Goal: Task Accomplishment & Management: Manage account settings

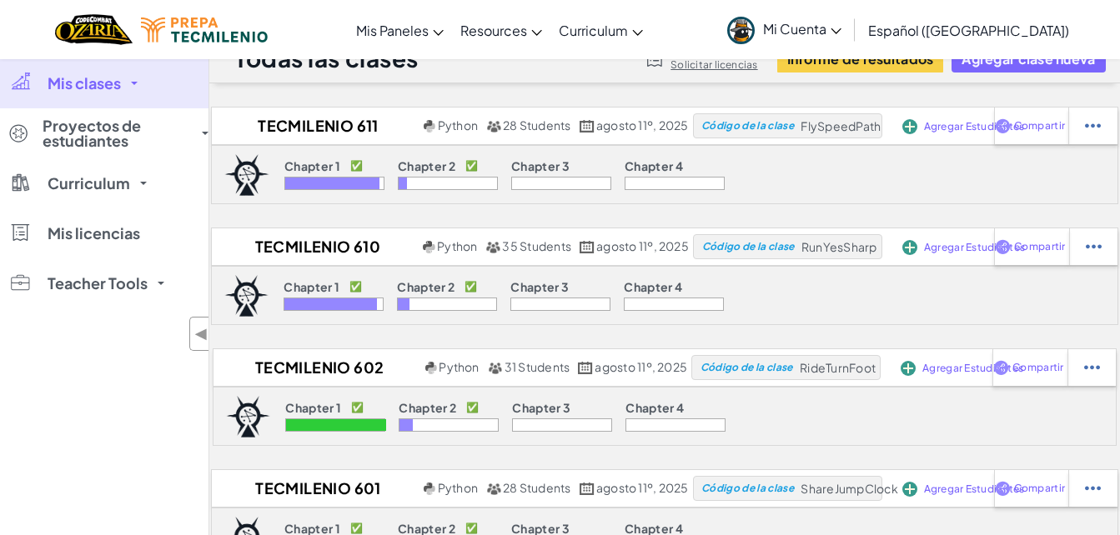
scroll to position [23, 0]
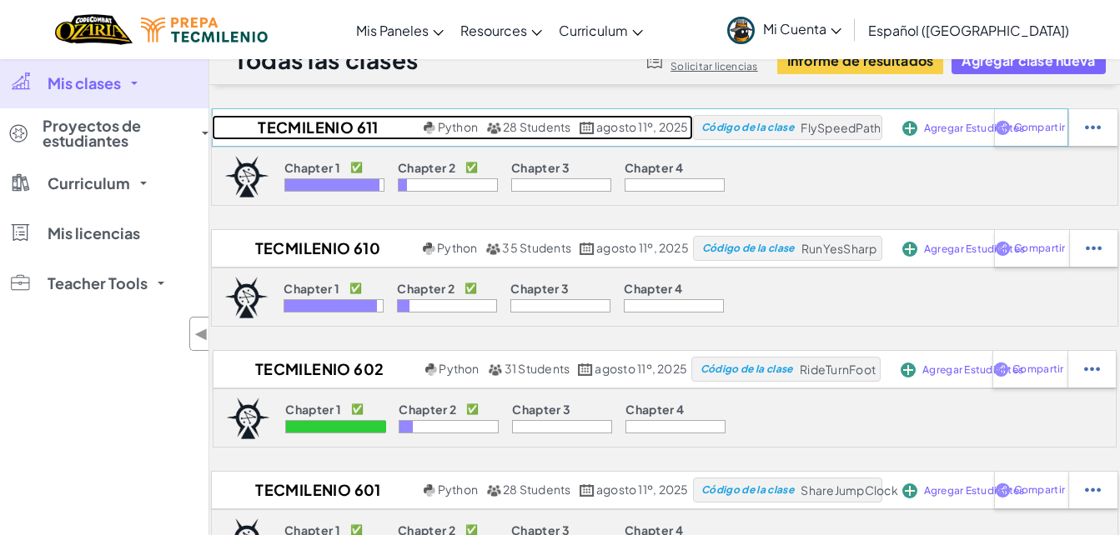
click at [334, 128] on h2 "Tecmilenio 611 AD25" at bounding box center [316, 127] width 208 height 25
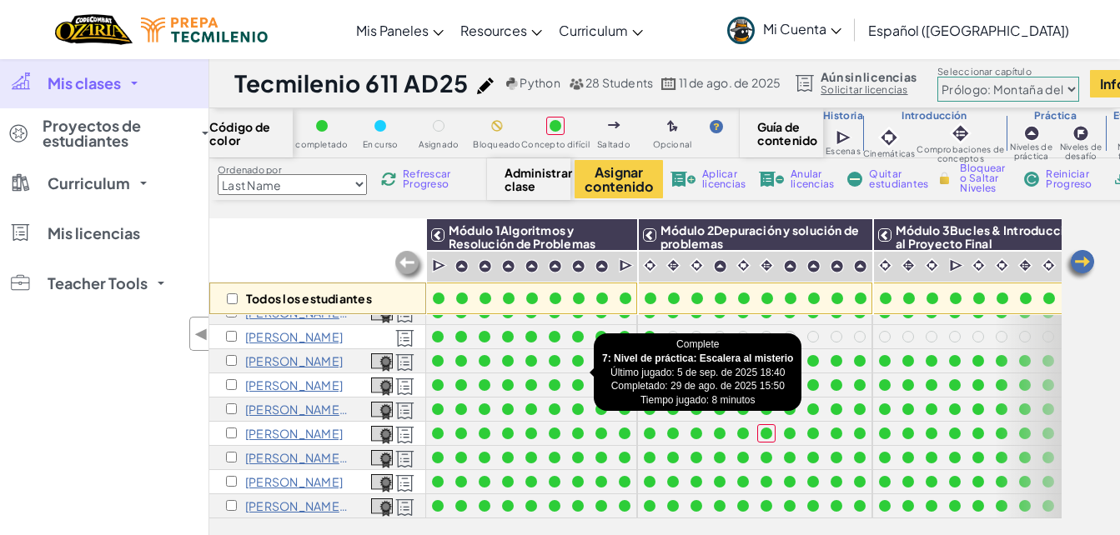
scroll to position [487, 0]
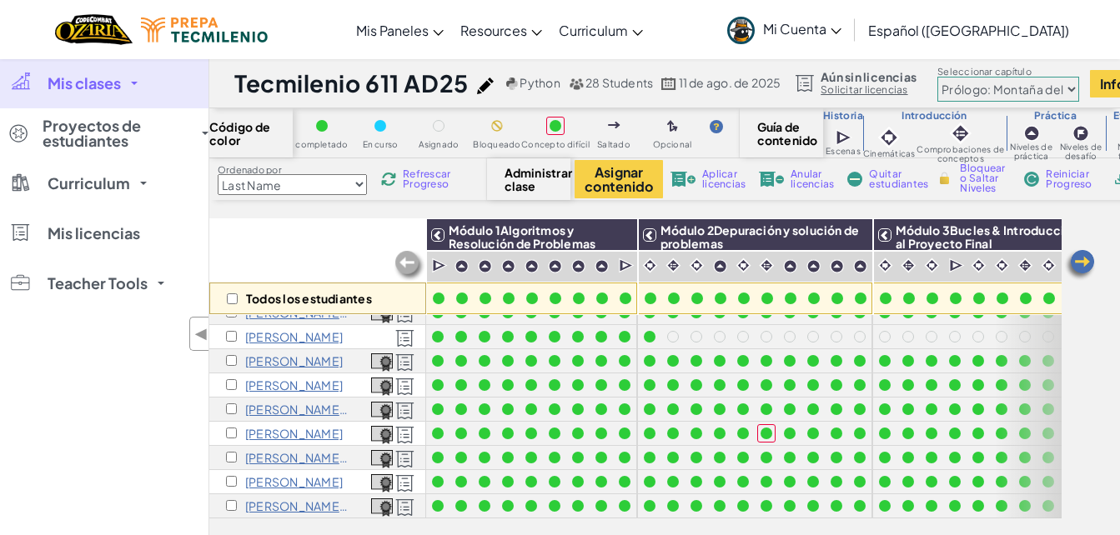
click at [440, 179] on span "Refrescar Progreso" at bounding box center [429, 179] width 52 height 20
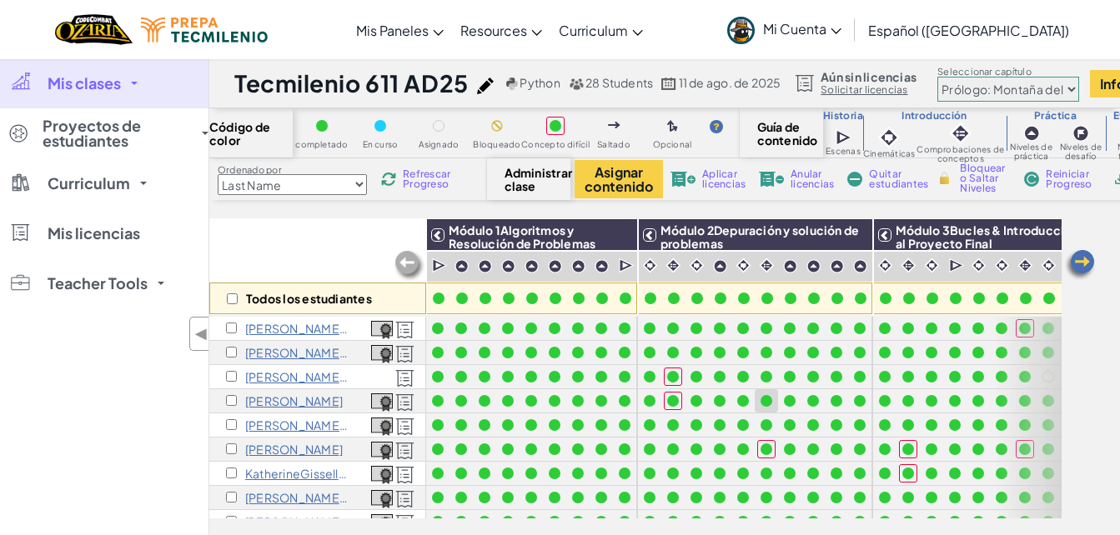
scroll to position [0, 108]
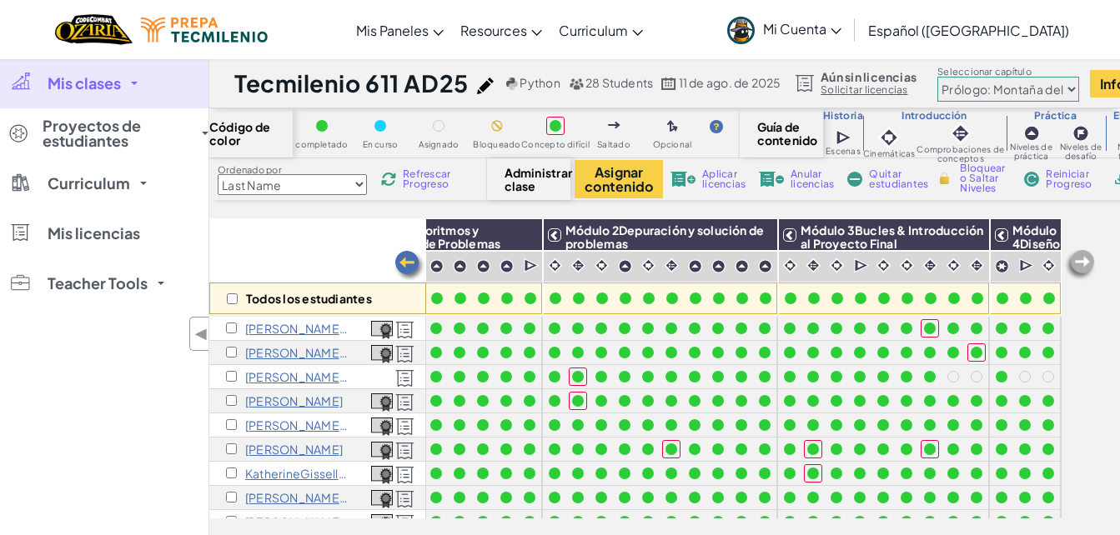
click at [432, 174] on span "Refrescar Progreso" at bounding box center [429, 179] width 52 height 20
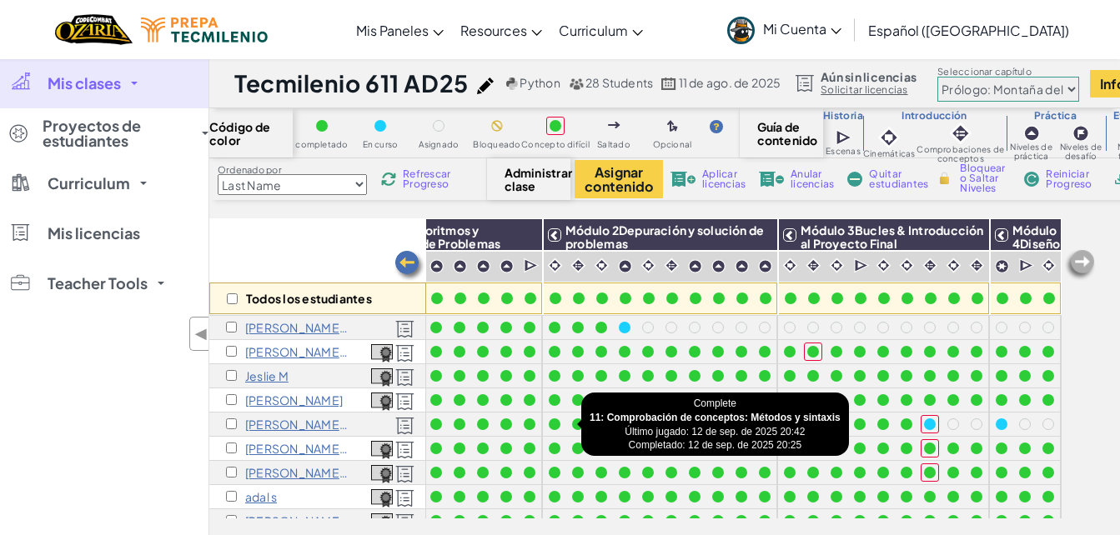
scroll to position [268, 108]
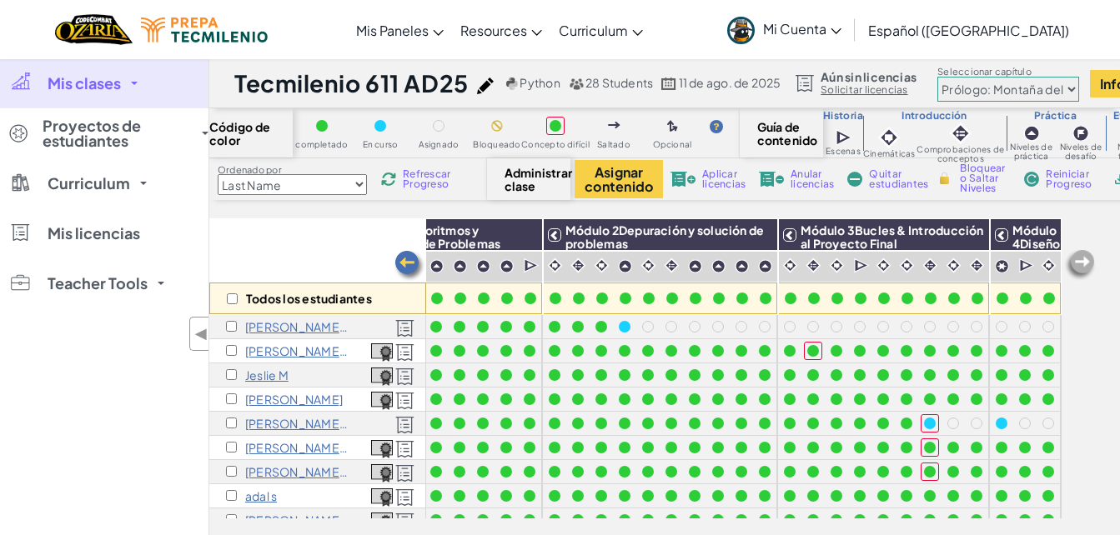
click at [420, 182] on span "Refrescar Progreso" at bounding box center [429, 179] width 52 height 20
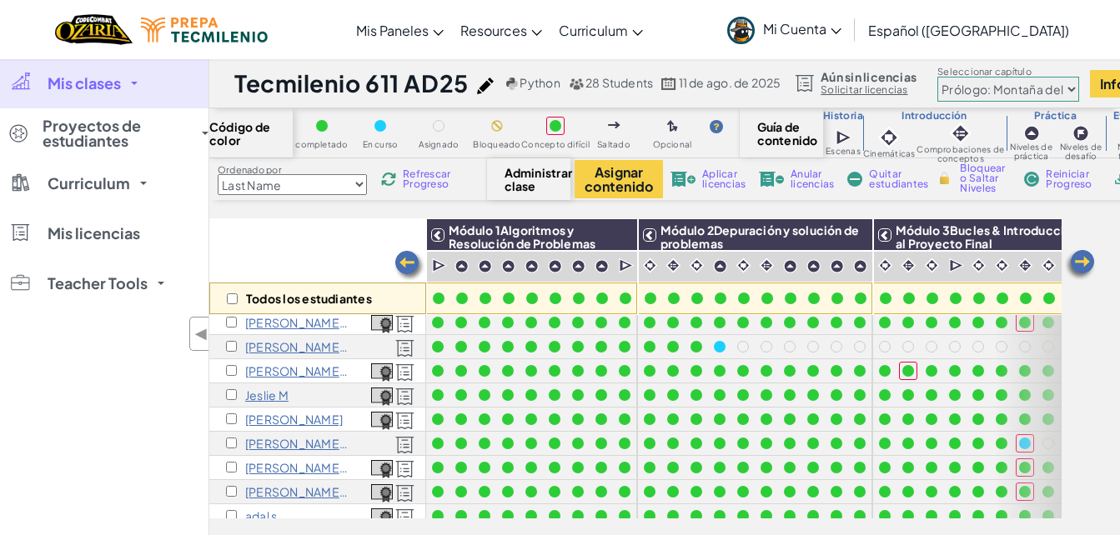
scroll to position [247, 0]
click at [430, 174] on span "Refrescar Progreso" at bounding box center [429, 179] width 52 height 20
click at [287, 349] on p "[PERSON_NAME] L" at bounding box center [297, 347] width 104 height 13
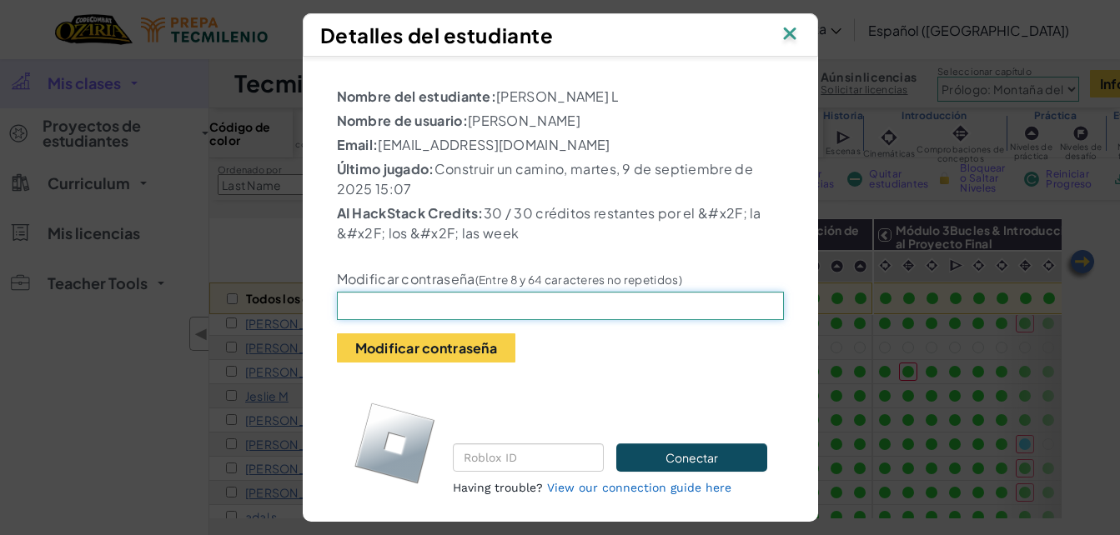
click at [397, 311] on input "text" at bounding box center [560, 306] width 447 height 28
type input "Palo1108"
click at [424, 348] on button "Modificar contraseña" at bounding box center [426, 348] width 178 height 29
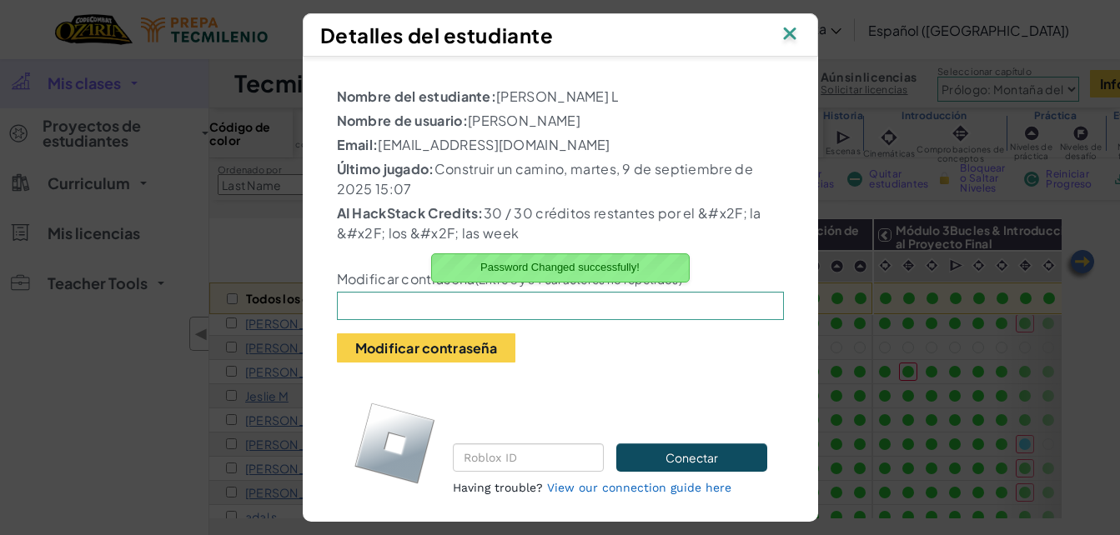
click at [798, 33] on img at bounding box center [790, 35] width 22 height 25
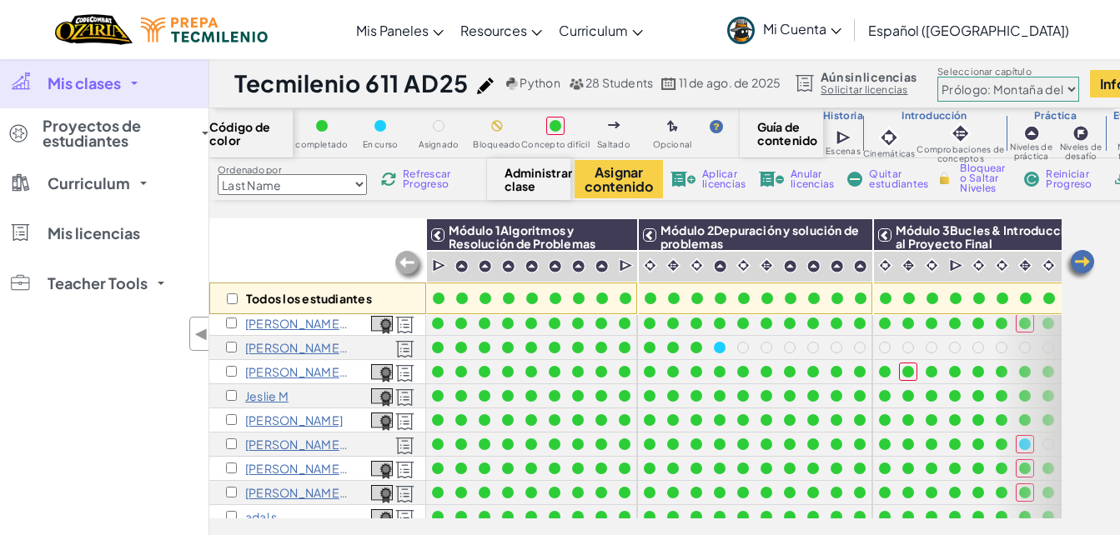
click at [430, 177] on span "Refrescar Progreso" at bounding box center [429, 179] width 52 height 20
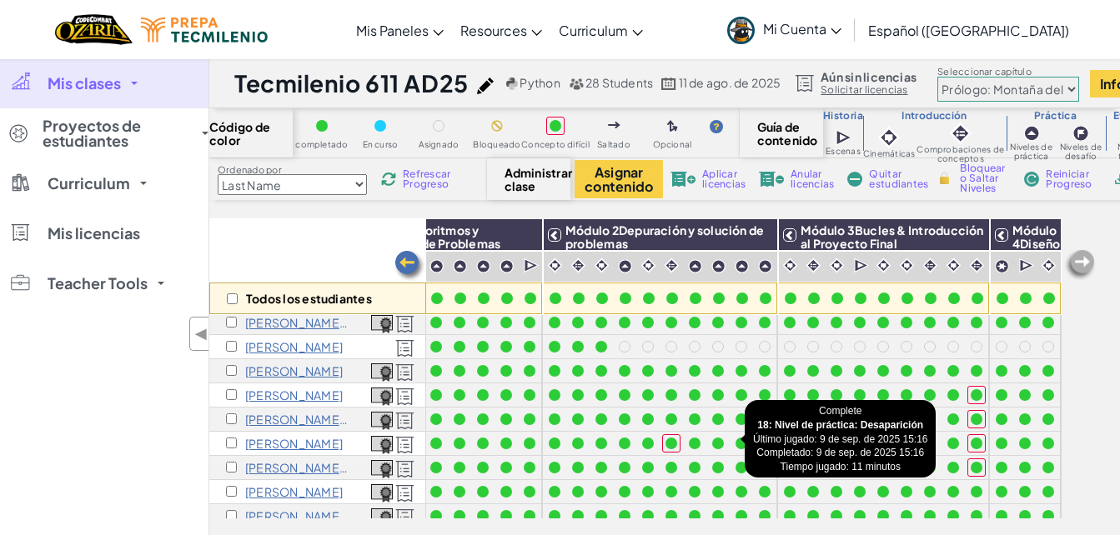
scroll to position [470, 108]
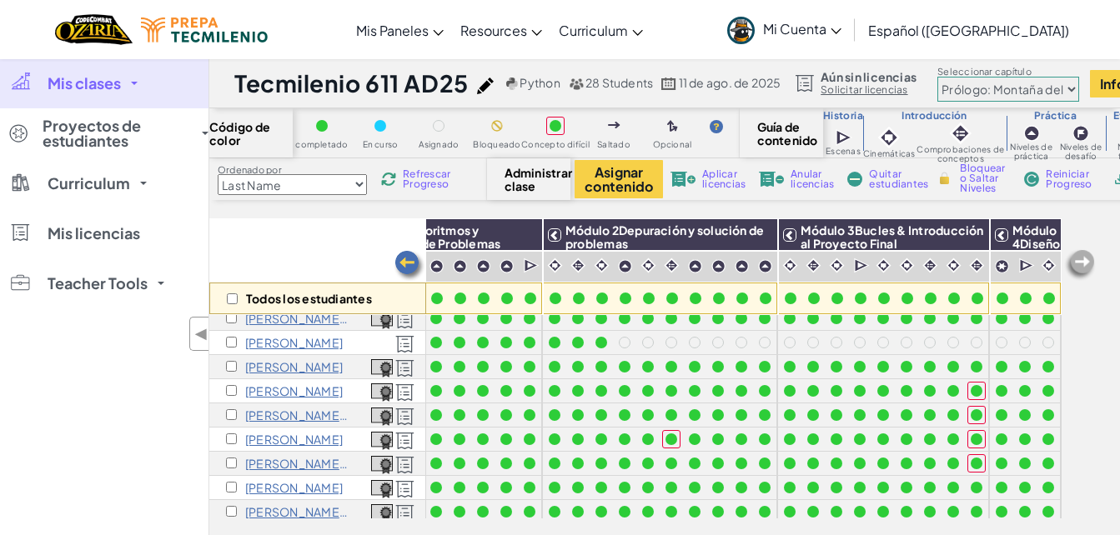
click at [436, 173] on span "Refrescar Progreso" at bounding box center [429, 179] width 52 height 20
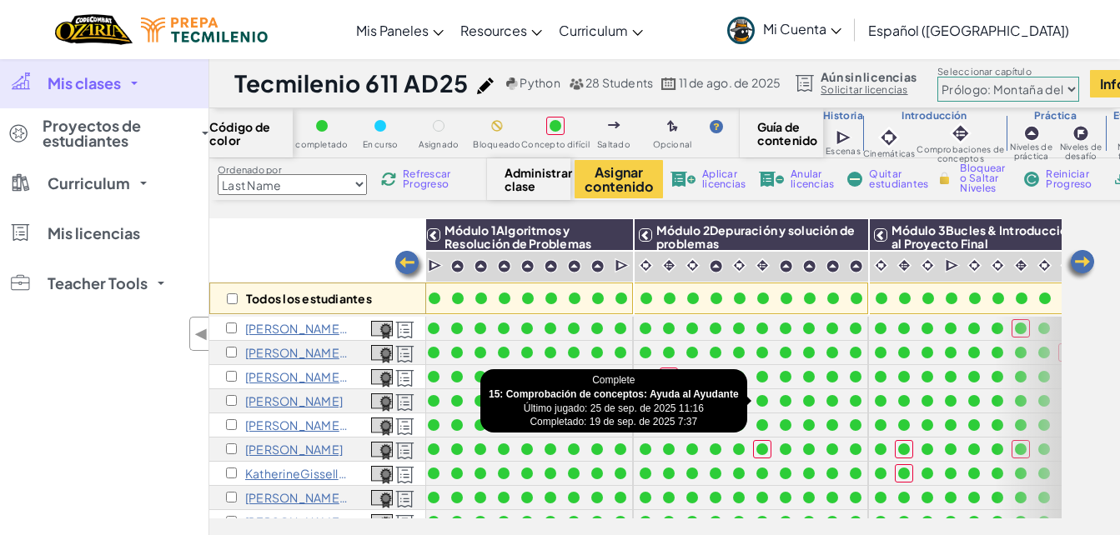
scroll to position [0, 3]
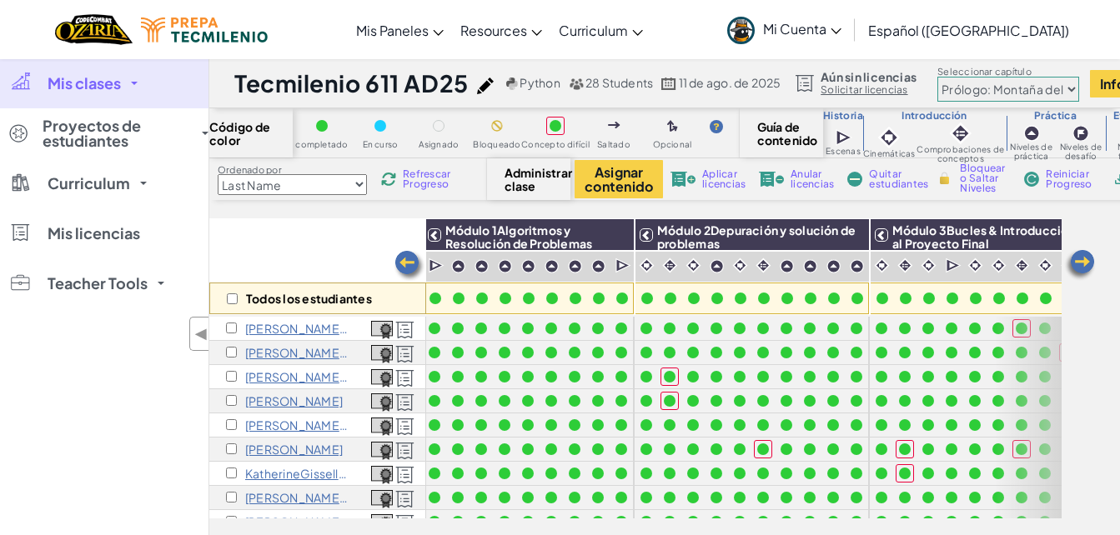
click at [979, 93] on select "Prólogo: Montaña del cielo Capítulo 2: Los Bailarines de [PERSON_NAME] Capítulo…" at bounding box center [1008, 89] width 142 height 25
select select "5d8a57abe8919b28d5113af1"
click at [942, 77] on select "Prólogo: Montaña del cielo Capítulo 2: Los Bailarines de [PERSON_NAME] Capítulo…" at bounding box center [1008, 89] width 142 height 25
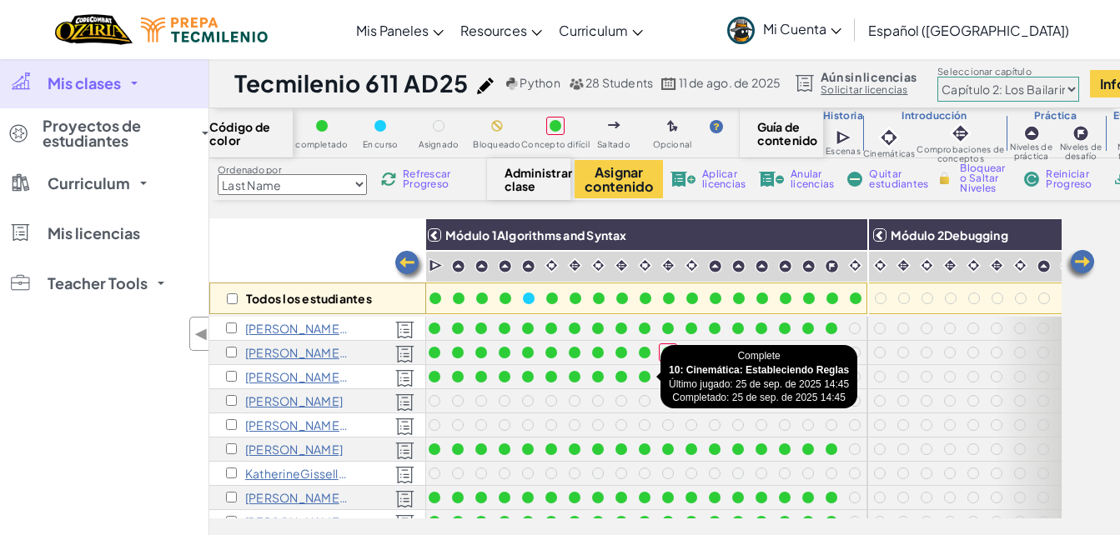
scroll to position [0, 0]
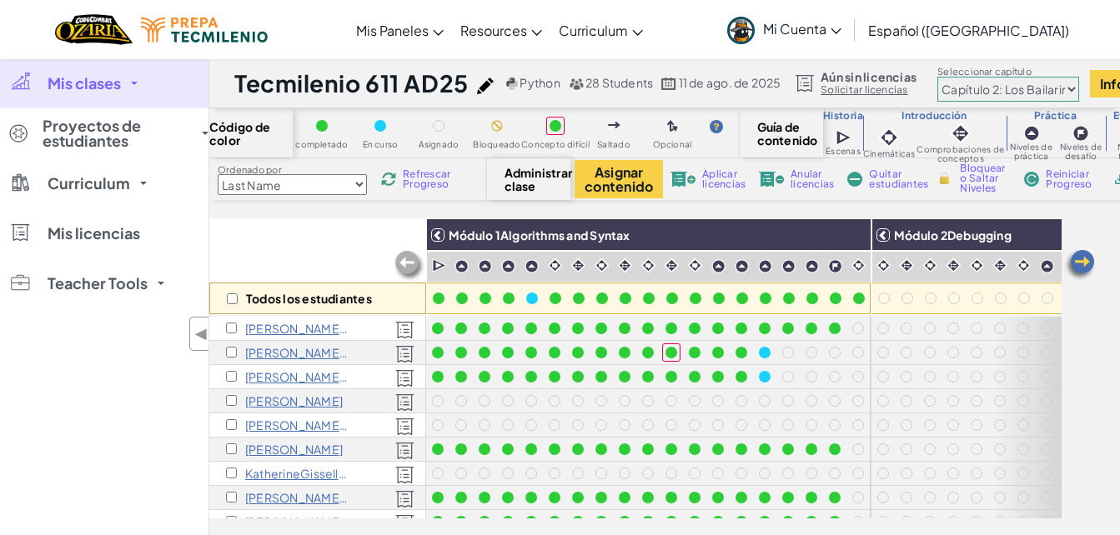
click at [420, 174] on span "Refrescar Progreso" at bounding box center [429, 179] width 52 height 20
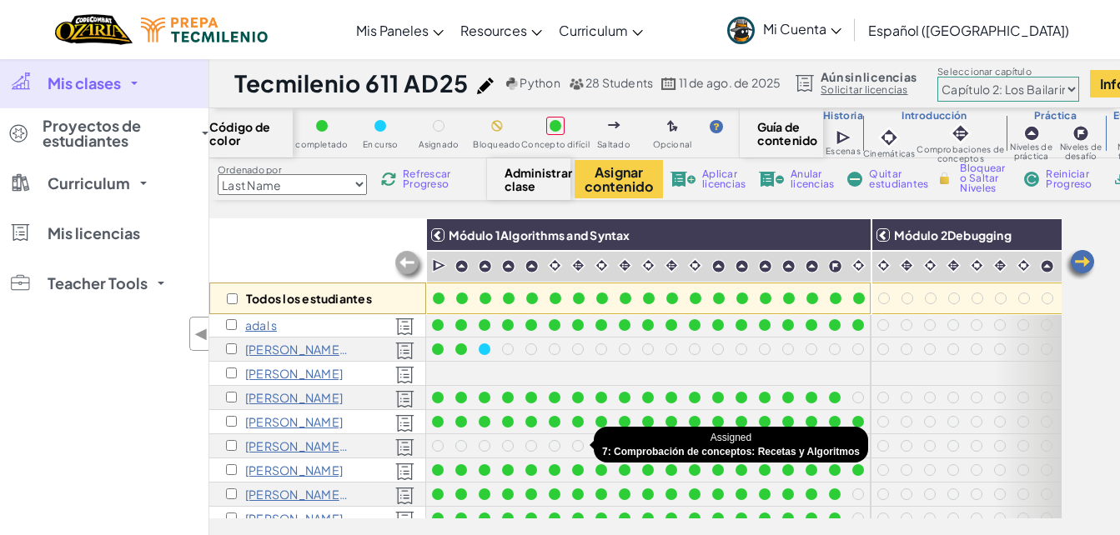
scroll to position [440, 0]
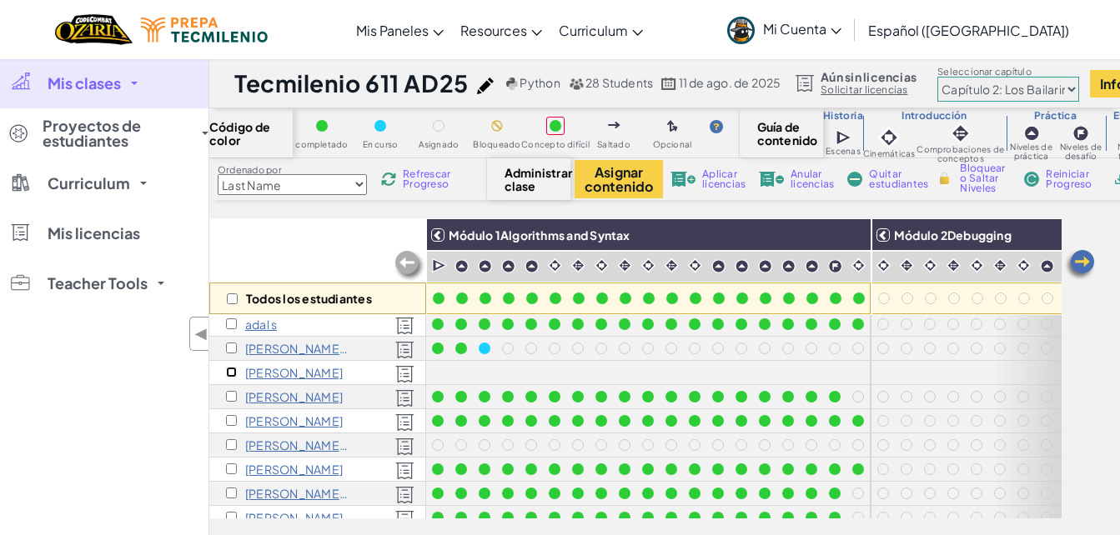
click at [231, 372] on input "checkbox" at bounding box center [231, 372] width 11 height 11
checkbox input "true"
click at [618, 166] on button "Asignar contenido" at bounding box center [619, 179] width 88 height 38
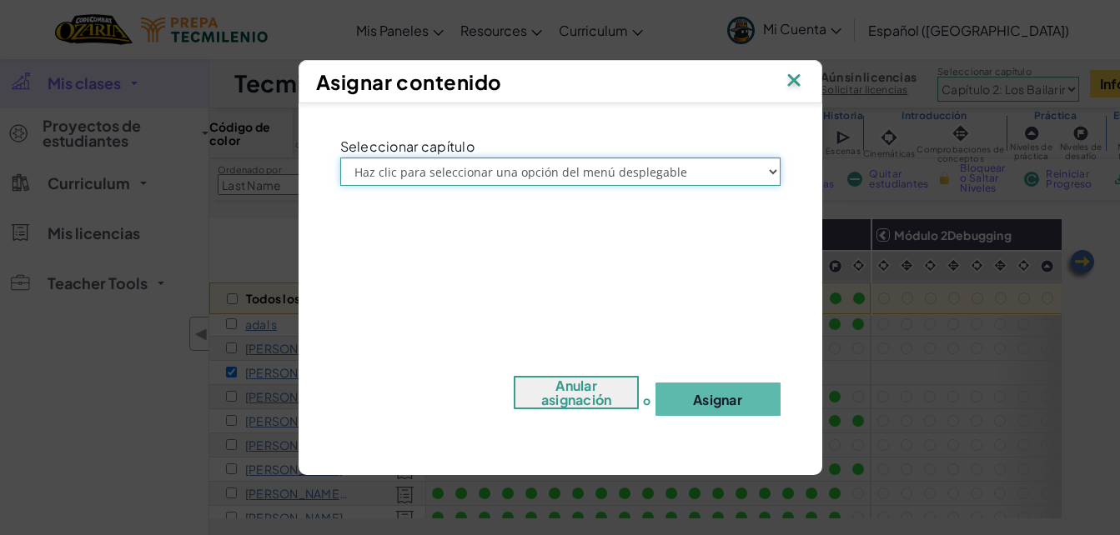
click at [488, 172] on select "Haz clic para seleccionar una opción del menú desplegable Prólogo: Montaña del …" at bounding box center [560, 172] width 440 height 28
select select "Chapter 2: The Moon Dancers"
click at [340, 158] on select "Haz clic para seleccionar una opción del menú desplegable Prólogo: Montaña del …" at bounding box center [560, 172] width 440 height 28
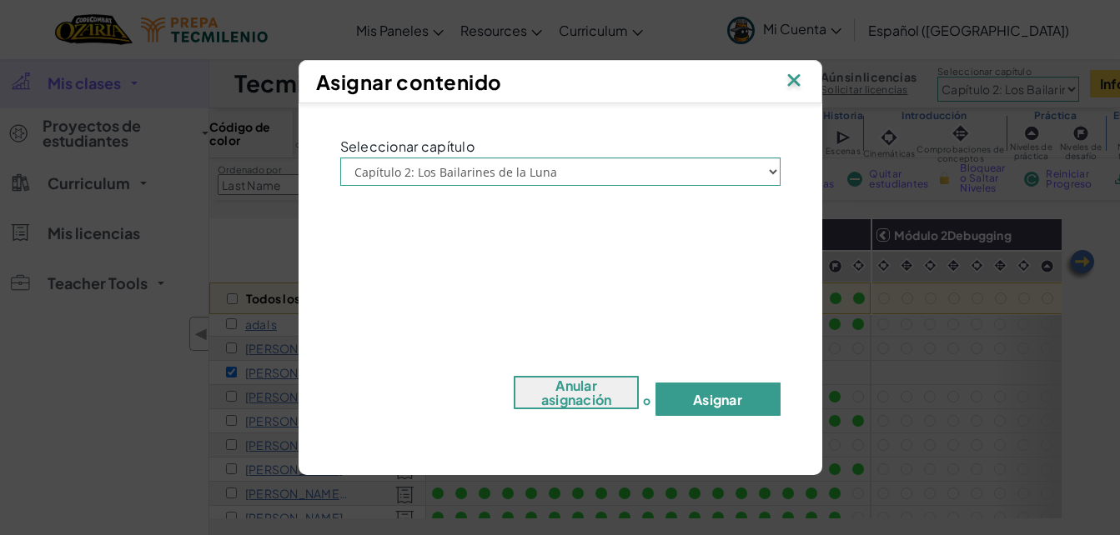
click at [702, 403] on button "Asignar" at bounding box center [718, 399] width 125 height 33
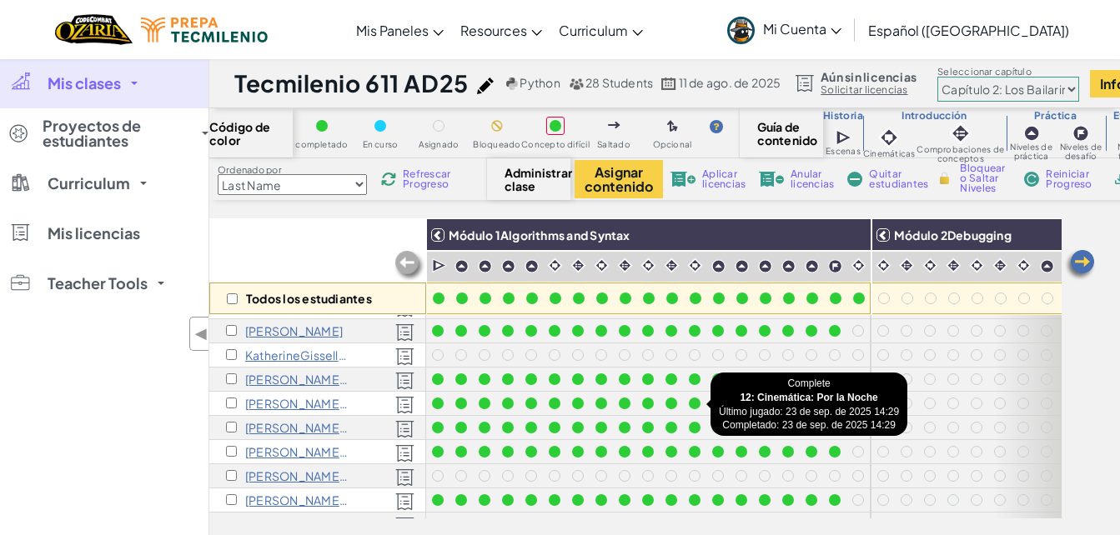
scroll to position [118, 0]
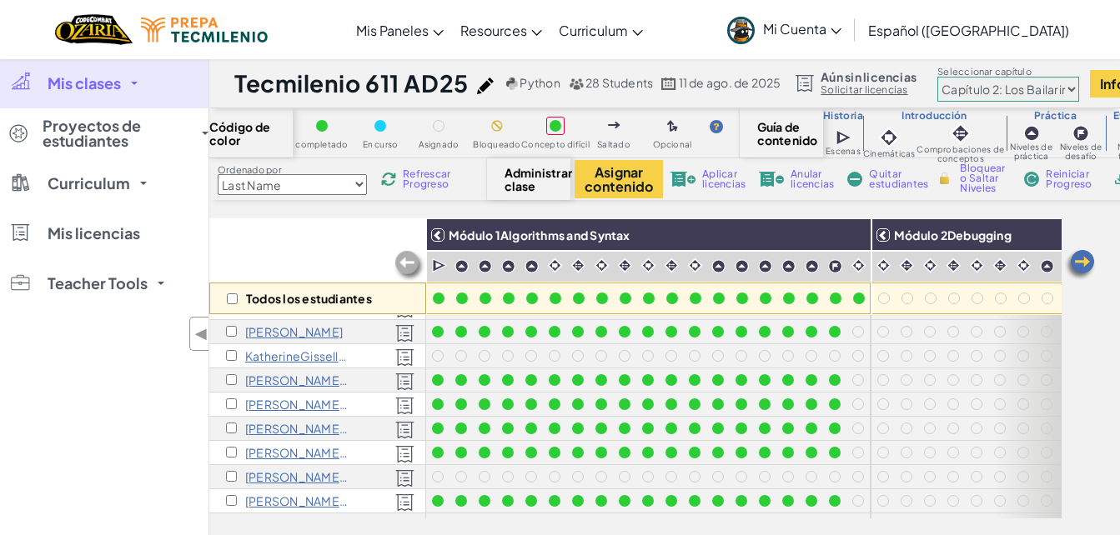
click at [1002, 93] on select "Prólogo: Montaña del cielo Capítulo 2: Los Bailarines de [PERSON_NAME] Capítulo…" at bounding box center [1008, 89] width 142 height 25
click at [942, 77] on select "Prólogo: Montaña del cielo Capítulo 2: Los Bailarines de [PERSON_NAME] Capítulo…" at bounding box center [1008, 89] width 142 height 25
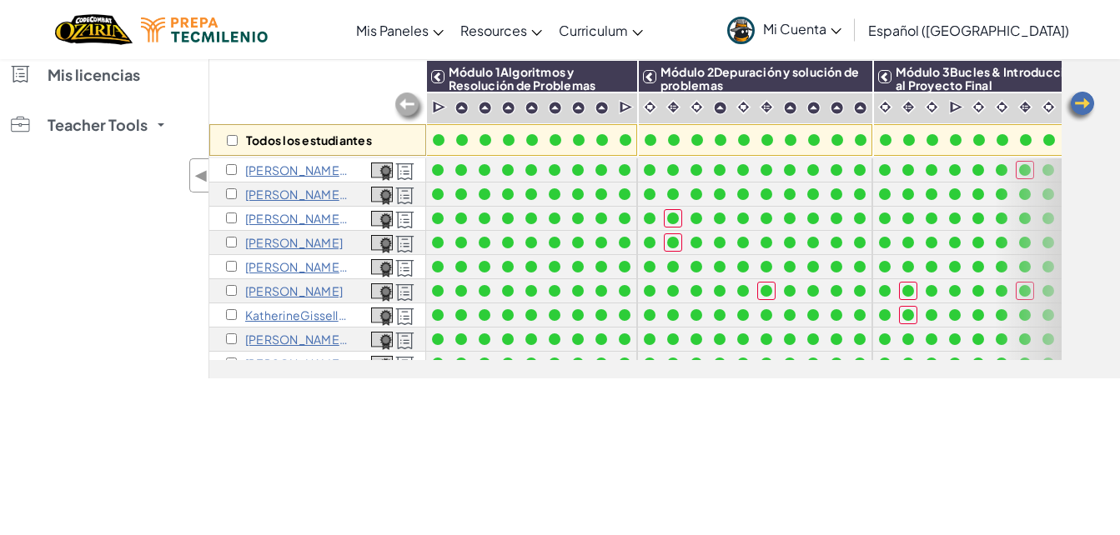
scroll to position [0, 0]
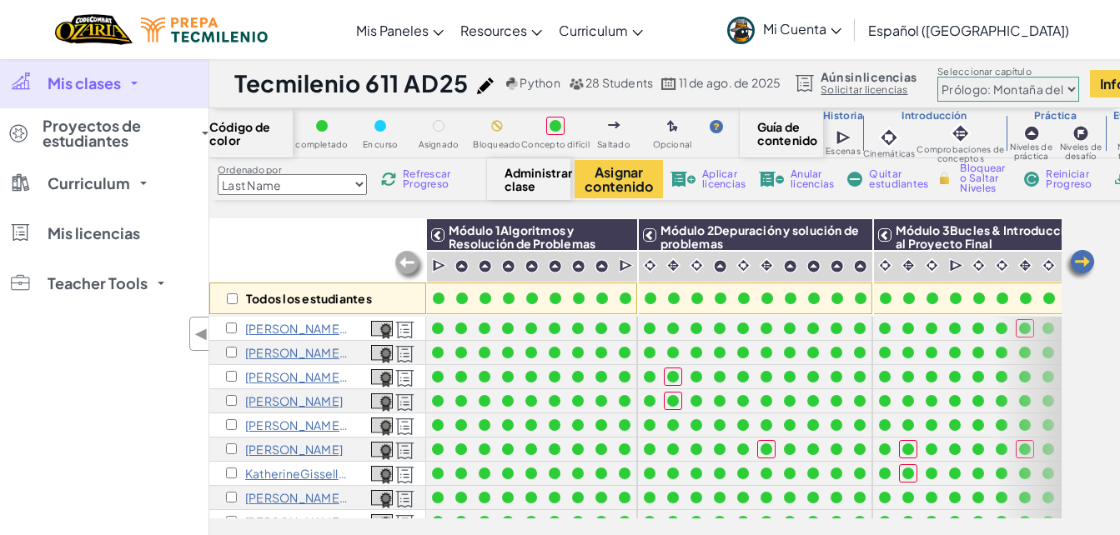
click at [991, 82] on select "Prólogo: Montaña del cielo Capítulo 2: Los Bailarines de [PERSON_NAME] Capítulo…" at bounding box center [1008, 89] width 142 height 25
click at [942, 77] on select "Prólogo: Montaña del cielo Capítulo 2: Los Bailarines de [PERSON_NAME] Capítulo…" at bounding box center [1008, 89] width 142 height 25
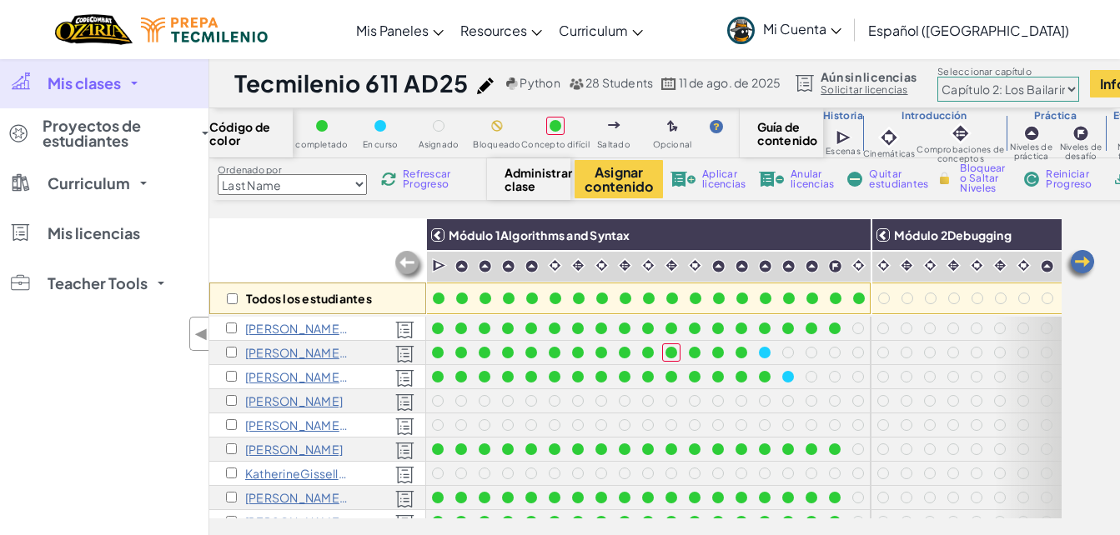
click at [428, 183] on span "Refrescar Progreso" at bounding box center [429, 179] width 52 height 20
click at [987, 87] on select "Prólogo: Montaña del cielo Capítulo 2: Los Bailarines de [PERSON_NAME] Capítulo…" at bounding box center [1008, 89] width 142 height 25
select select "5d41d731a8d1836b5aa3cba1"
click at [942, 77] on select "Prólogo: Montaña del cielo Capítulo 2: Los Bailarines de [PERSON_NAME] Capítulo…" at bounding box center [1008, 89] width 142 height 25
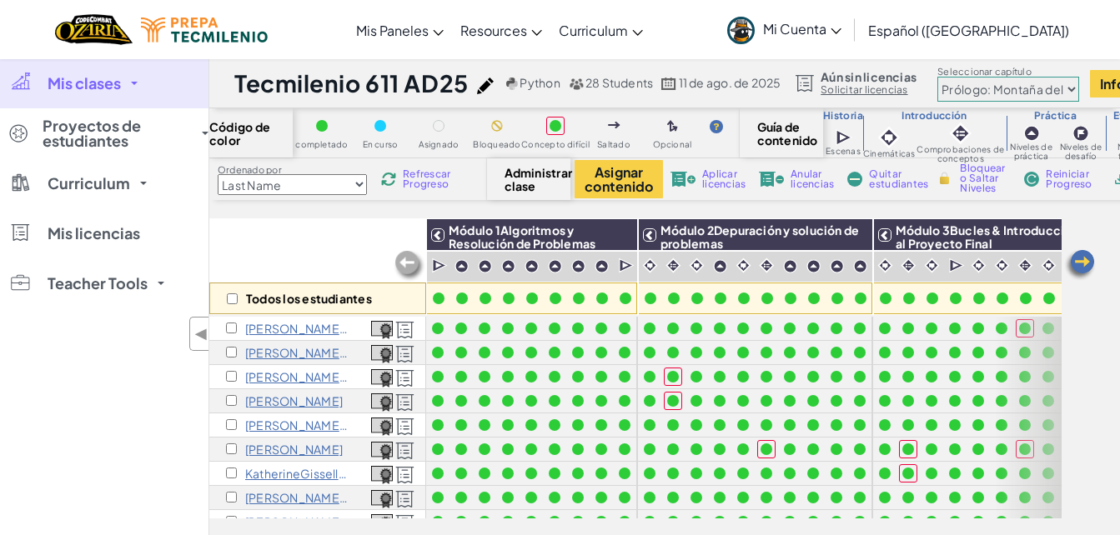
click at [429, 180] on span "Refrescar Progreso" at bounding box center [429, 179] width 52 height 20
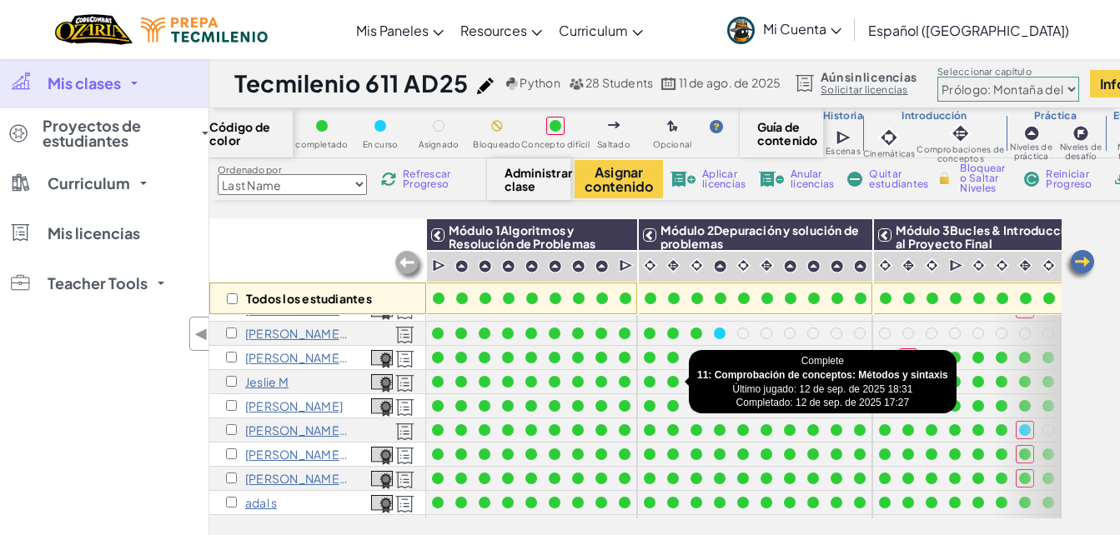
scroll to position [260, 0]
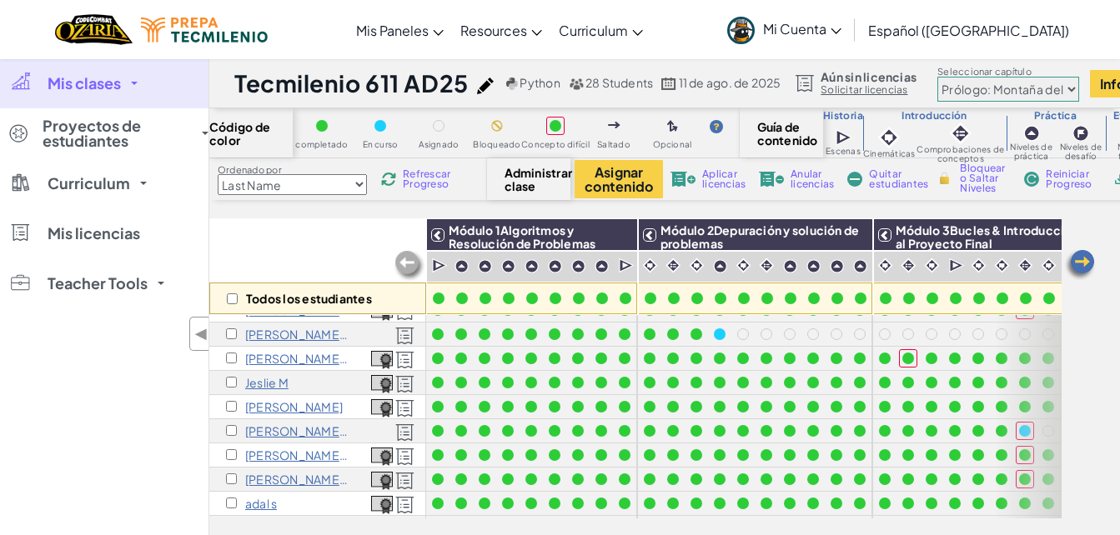
click at [424, 180] on span "Refrescar Progreso" at bounding box center [429, 179] width 52 height 20
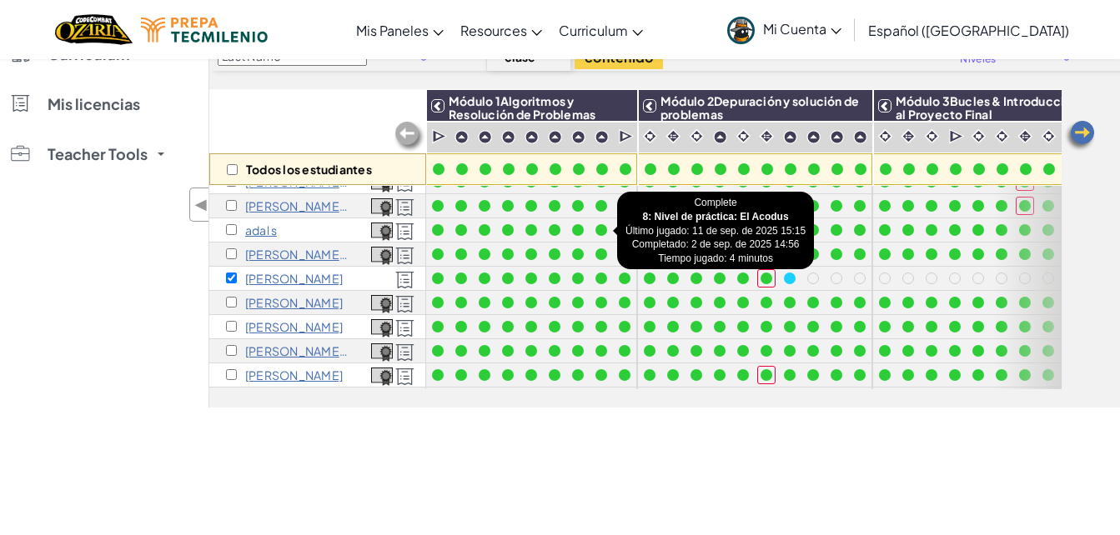
scroll to position [404, 0]
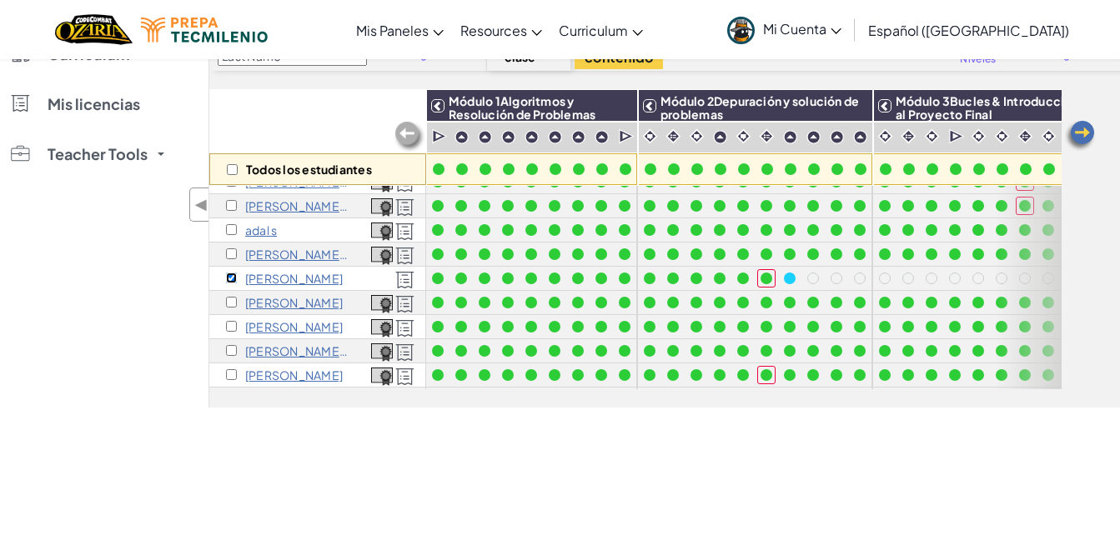
click at [228, 277] on input "checkbox" at bounding box center [231, 278] width 11 height 11
checkbox input "false"
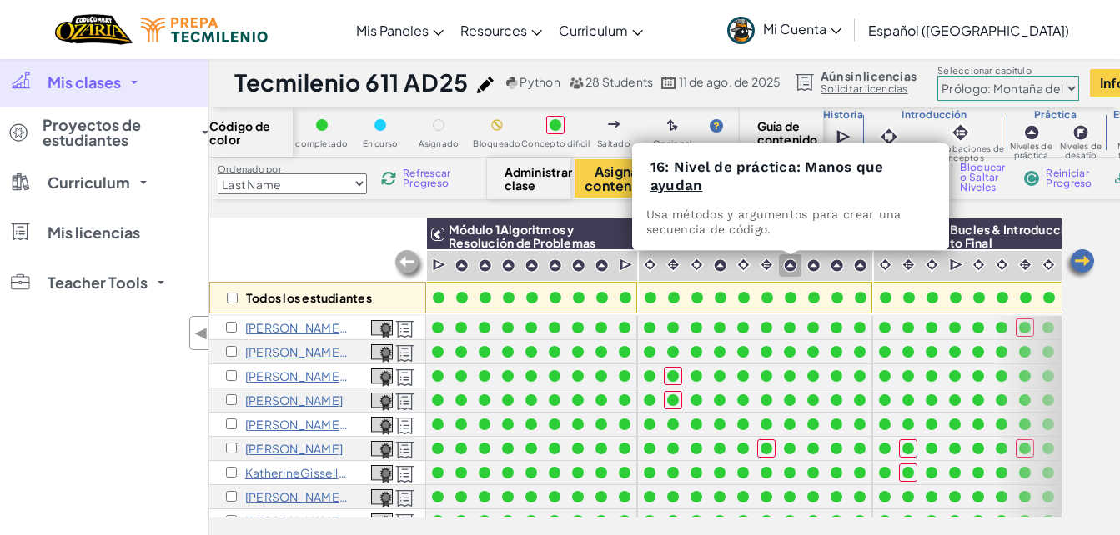
scroll to position [0, 0]
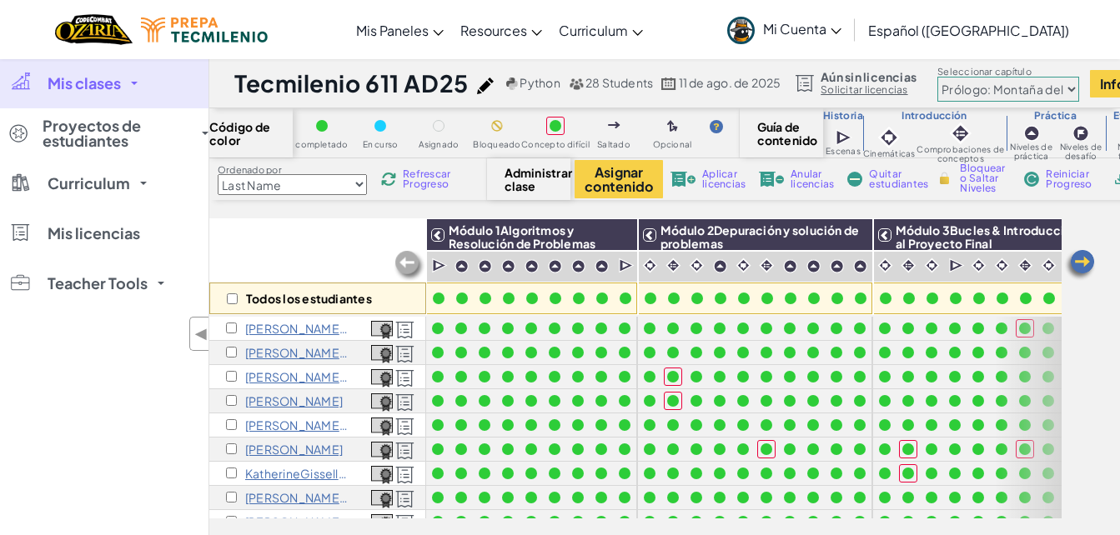
click at [430, 186] on span "Refrescar Progreso" at bounding box center [429, 179] width 52 height 20
click at [429, 186] on span "Refrescar Progreso" at bounding box center [429, 179] width 52 height 20
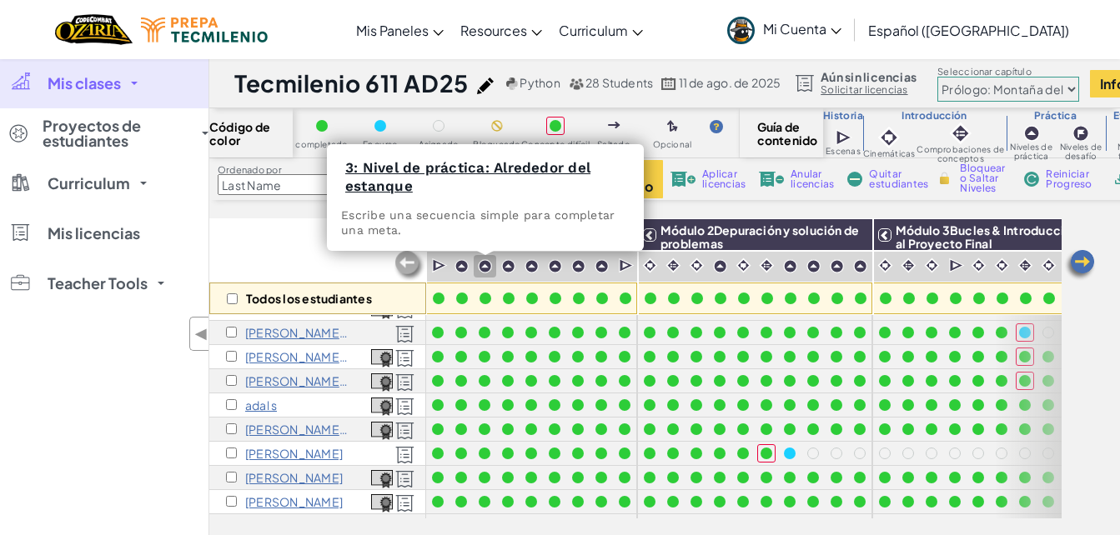
scroll to position [359, 0]
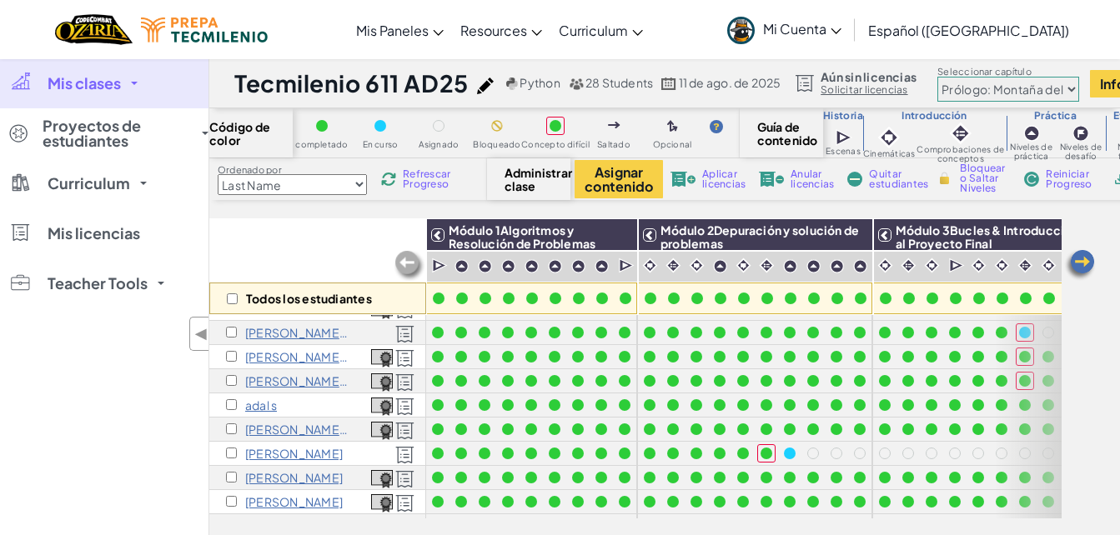
click at [430, 179] on span "Refrescar Progreso" at bounding box center [429, 179] width 52 height 20
click at [417, 176] on span "Refrescar Progreso" at bounding box center [429, 179] width 52 height 20
click at [842, 28] on span "Mi Cuenta" at bounding box center [802, 29] width 78 height 18
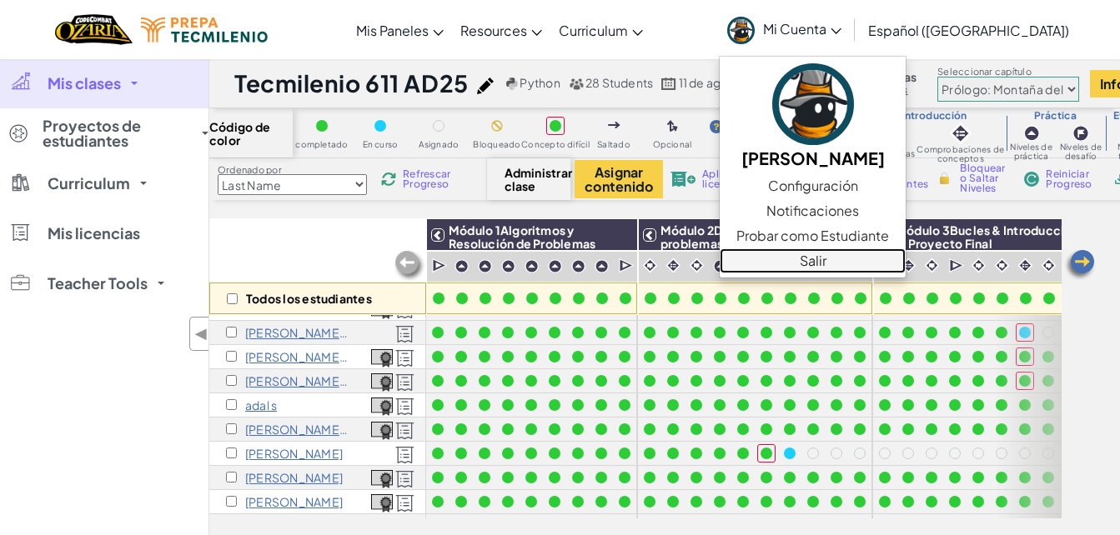
click at [870, 267] on link "Salir" at bounding box center [813, 261] width 186 height 25
